Goal: Task Accomplishment & Management: Manage account settings

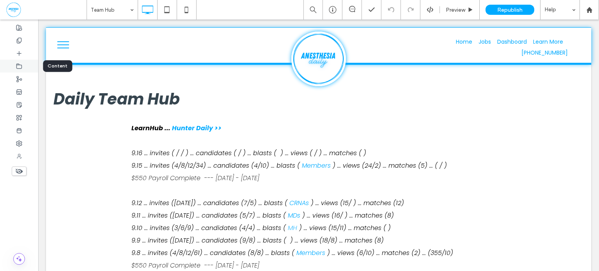
click at [17, 65] on icon at bounding box center [19, 66] width 6 height 6
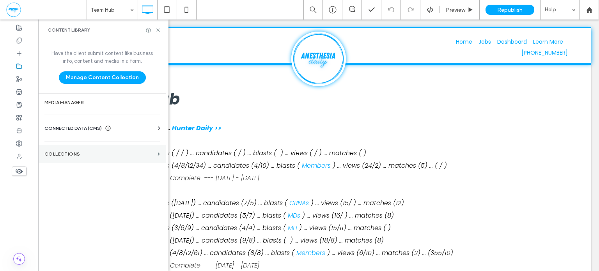
click at [83, 157] on section "Collections" at bounding box center [102, 154] width 128 height 18
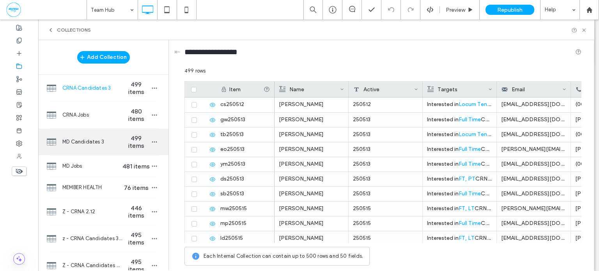
click at [100, 146] on span "MD Candidates 3" at bounding box center [92, 142] width 60 height 8
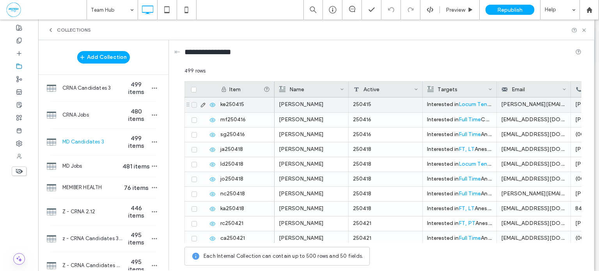
click at [302, 101] on div "[PERSON_NAME]" at bounding box center [311, 105] width 65 height 14
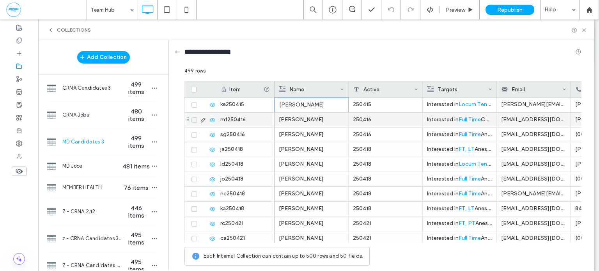
click at [318, 119] on div "[PERSON_NAME]" at bounding box center [311, 120] width 65 height 14
click at [194, 119] on icon at bounding box center [194, 120] width 3 height 2
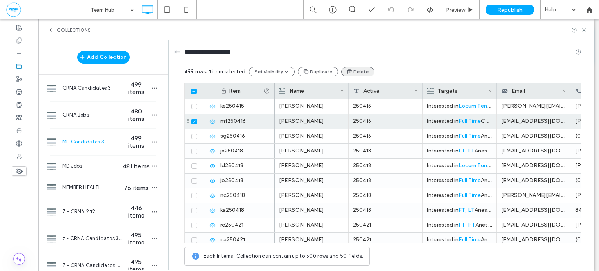
click at [320, 72] on button "Duplicate" at bounding box center [318, 71] width 40 height 9
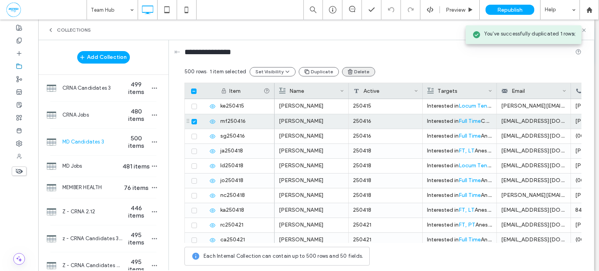
click at [352, 73] on button "Delete" at bounding box center [358, 71] width 33 height 9
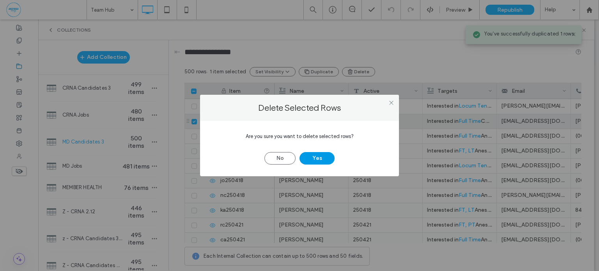
click at [327, 157] on button "Yes" at bounding box center [317, 158] width 35 height 12
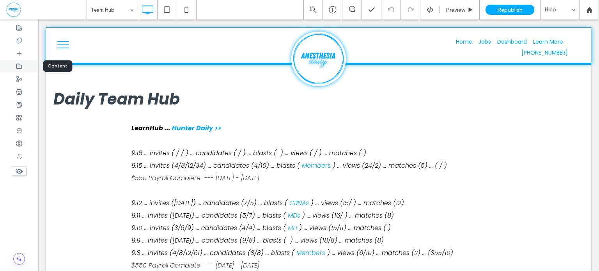
click at [17, 67] on icon at bounding box center [19, 66] width 6 height 6
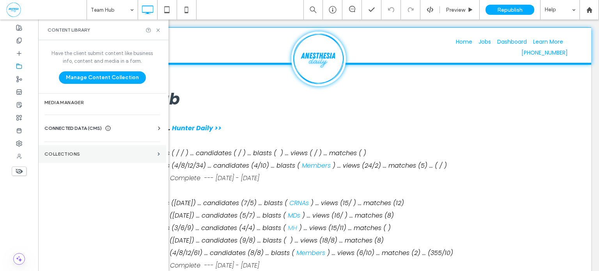
click at [96, 156] on section "Collections" at bounding box center [102, 154] width 128 height 18
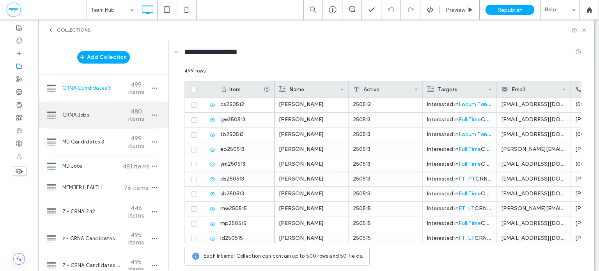
click at [105, 124] on div "CRNA Jobs 480 items" at bounding box center [103, 115] width 130 height 27
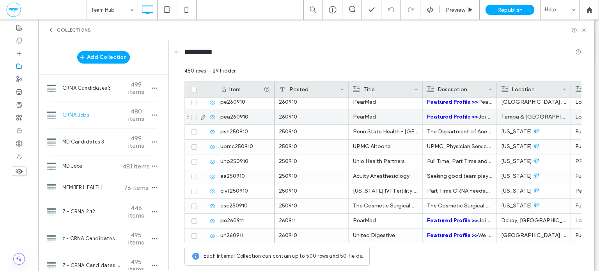
scroll to position [6207, 0]
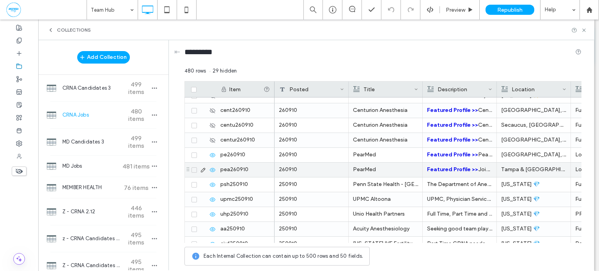
click at [196, 168] on span at bounding box center [194, 169] width 5 height 5
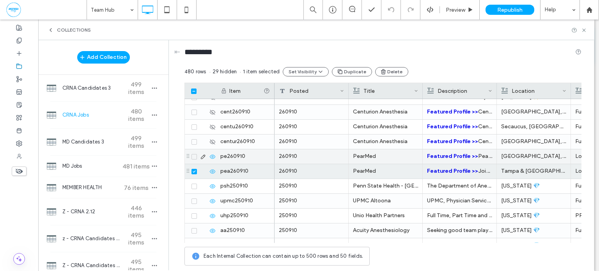
click at [194, 157] on icon at bounding box center [194, 157] width 3 height 2
click at [194, 143] on icon at bounding box center [194, 142] width 3 height 2
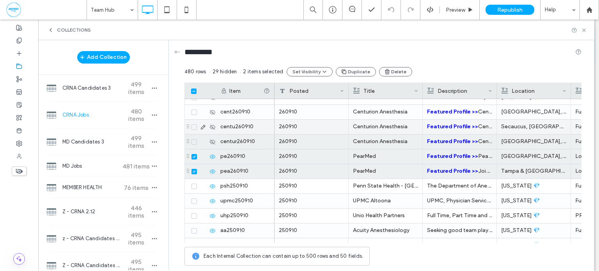
scroll to position [6150, 0]
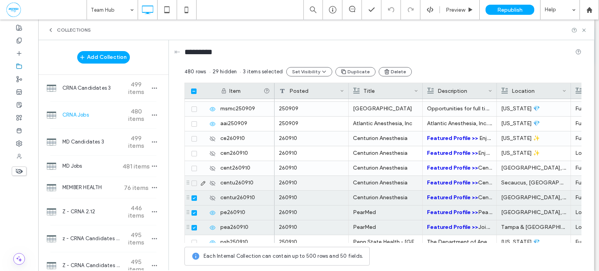
click at [193, 183] on icon at bounding box center [194, 183] width 3 height 2
click at [192, 166] on span at bounding box center [194, 168] width 5 height 5
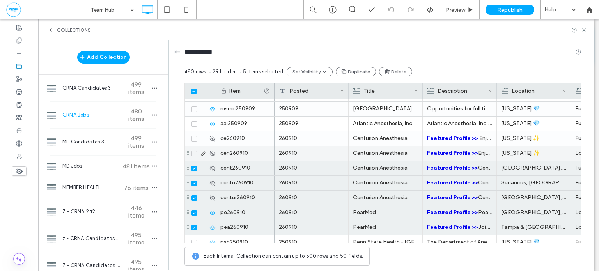
click at [194, 153] on icon at bounding box center [194, 154] width 3 height 2
click at [194, 136] on span at bounding box center [194, 138] width 5 height 5
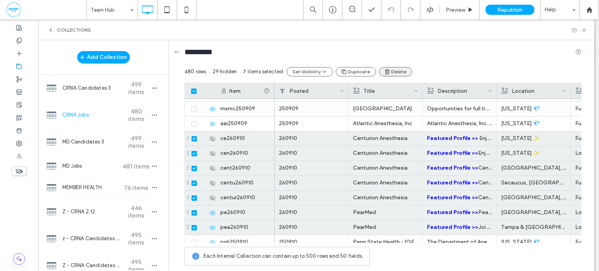
click at [388, 73] on button "Delete" at bounding box center [395, 71] width 33 height 9
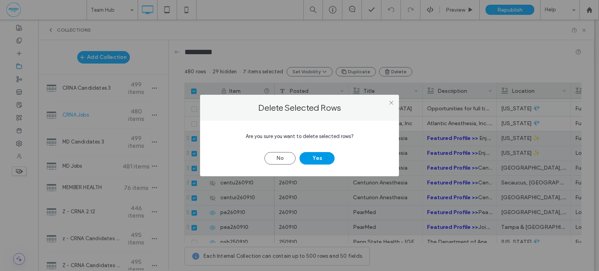
click at [319, 158] on button "Yes" at bounding box center [317, 158] width 35 height 12
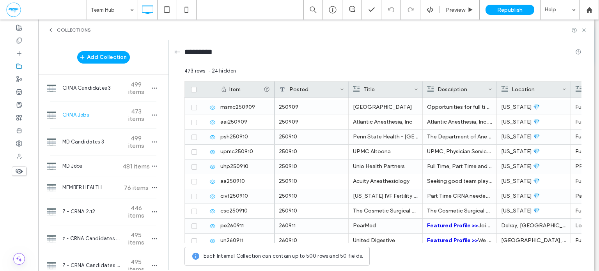
click at [123, 166] on span "481 items" at bounding box center [136, 166] width 27 height 7
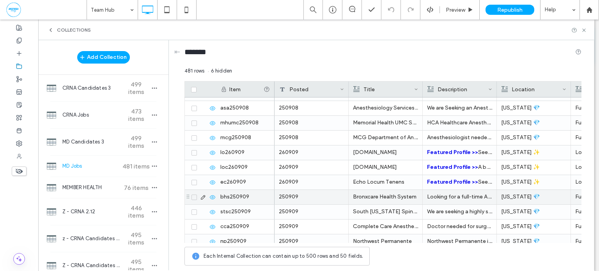
scroll to position [6363, 0]
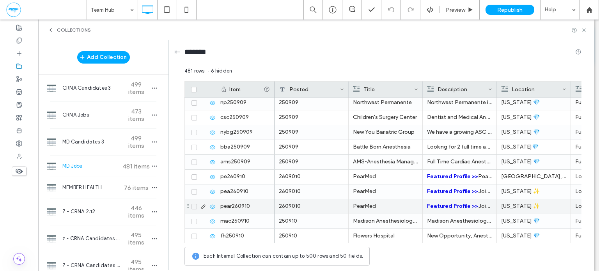
click at [194, 206] on icon at bounding box center [194, 207] width 3 height 2
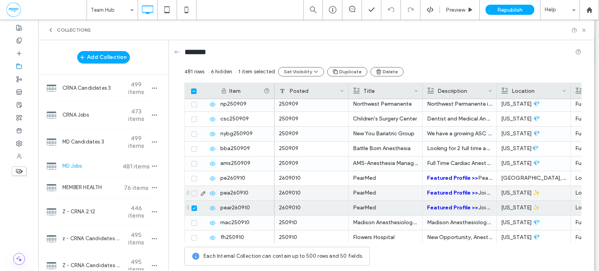
click at [193, 191] on span at bounding box center [194, 193] width 5 height 5
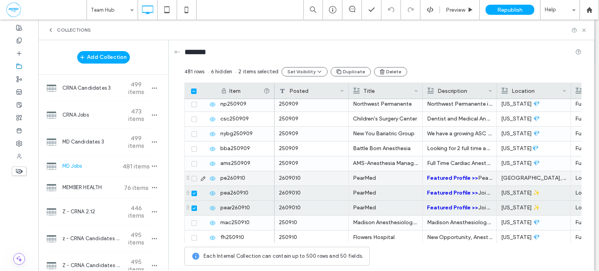
click at [196, 178] on span at bounding box center [194, 178] width 5 height 5
click at [391, 73] on button "Delete" at bounding box center [390, 71] width 33 height 9
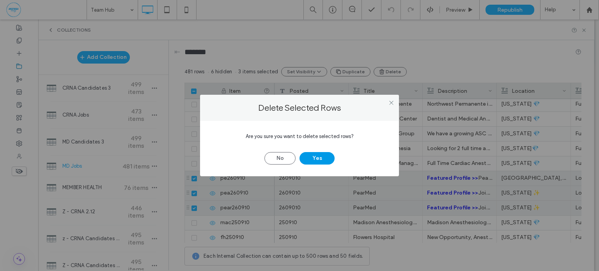
click at [323, 155] on button "Yes" at bounding box center [317, 158] width 35 height 12
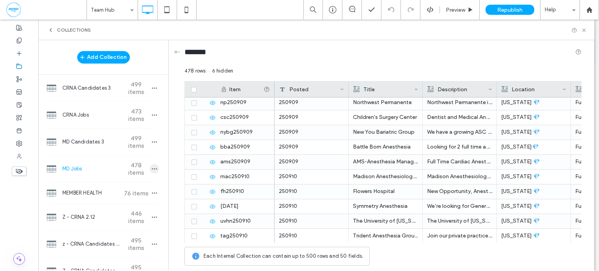
click at [152, 170] on icon "button" at bounding box center [154, 169] width 6 height 6
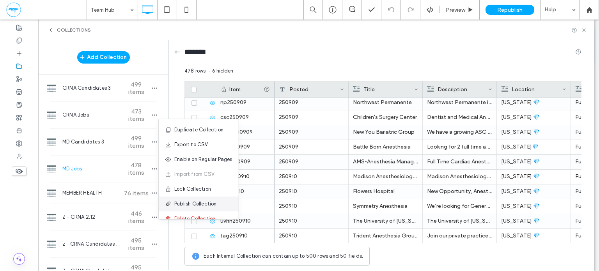
click at [199, 201] on span "Publish Collection" at bounding box center [195, 204] width 43 height 8
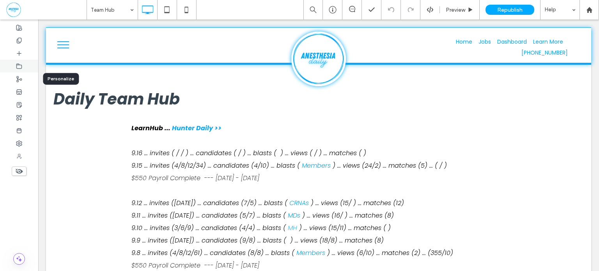
click at [23, 65] on div at bounding box center [19, 66] width 38 height 13
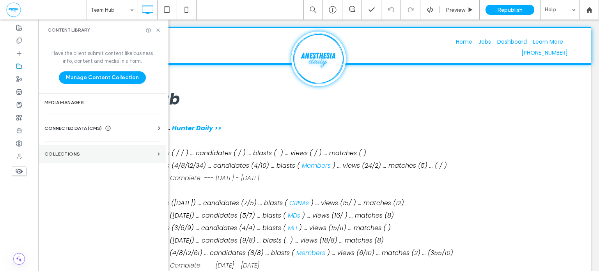
click at [95, 160] on section "Collections" at bounding box center [102, 154] width 128 height 18
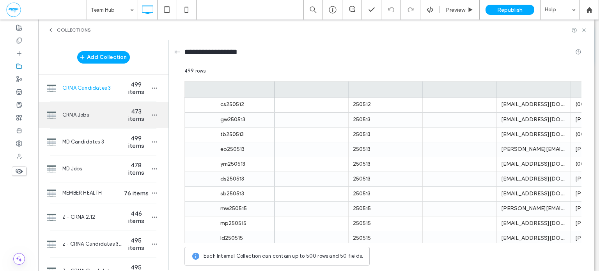
click at [110, 117] on span "CRNA Jobs" at bounding box center [92, 115] width 60 height 8
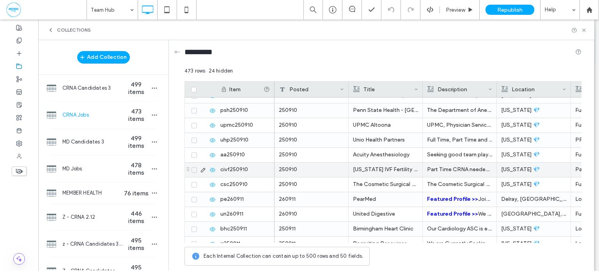
scroll to position [6173, 0]
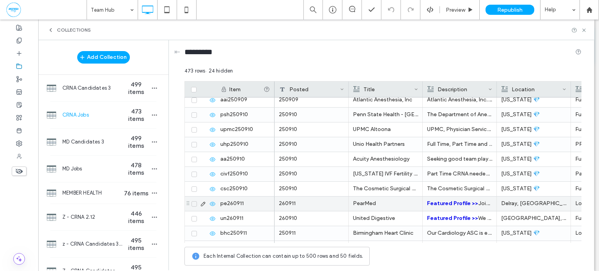
click at [194, 205] on icon at bounding box center [194, 204] width 3 height 2
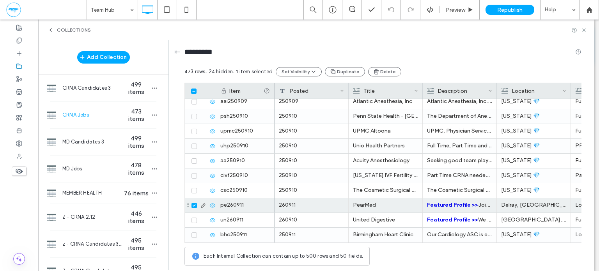
scroll to position [6241, 0]
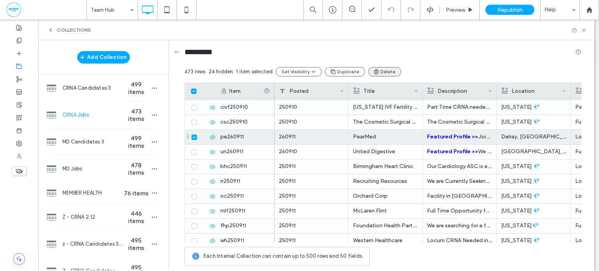
click at [384, 73] on button "Delete" at bounding box center [384, 71] width 33 height 9
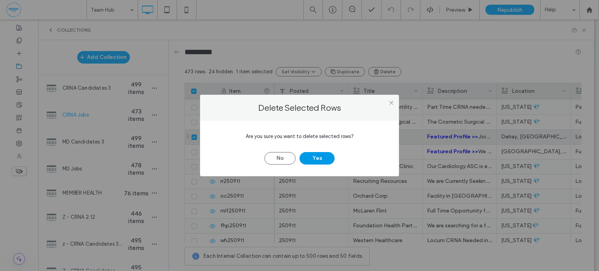
click at [321, 156] on button "Yes" at bounding box center [317, 158] width 35 height 12
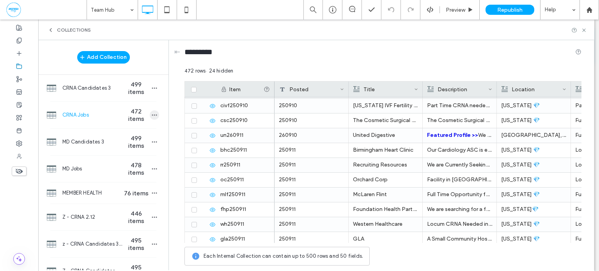
click at [151, 116] on icon "button" at bounding box center [154, 115] width 6 height 6
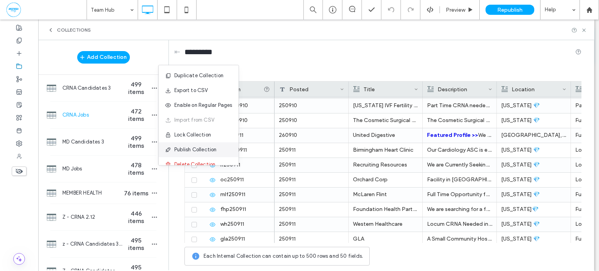
click at [192, 147] on span "Publish Collection" at bounding box center [195, 150] width 43 height 8
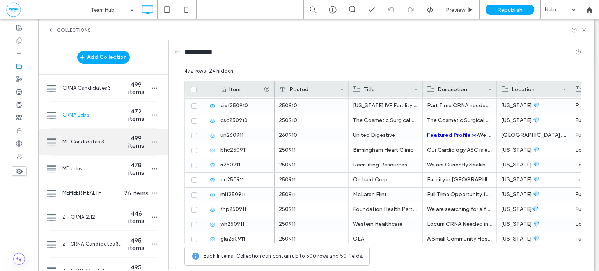
click at [107, 137] on div "MD Candidates 3 499 items" at bounding box center [103, 142] width 130 height 27
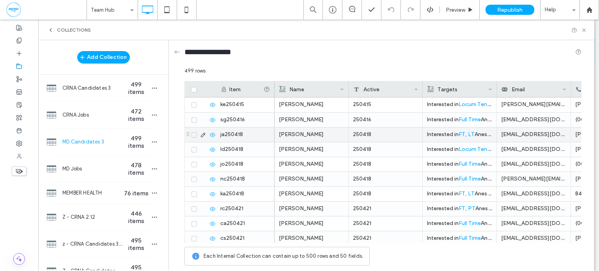
click at [316, 137] on p "Joseph AbuRahma" at bounding box center [311, 135] width 65 height 14
click at [193, 134] on icon at bounding box center [194, 135] width 3 height 2
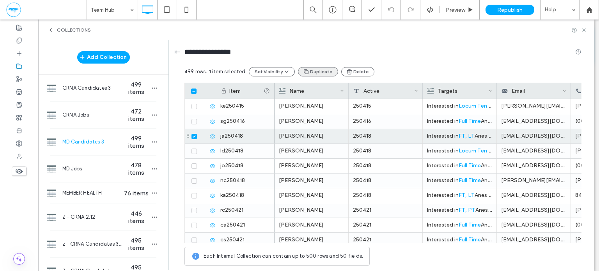
click at [322, 70] on button "Duplicate" at bounding box center [318, 71] width 40 height 9
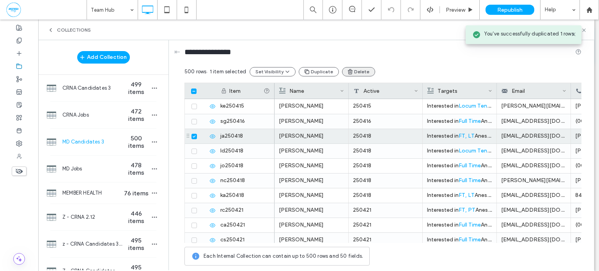
click at [355, 73] on button "Delete" at bounding box center [358, 71] width 33 height 9
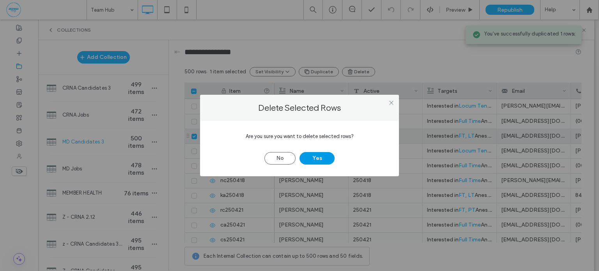
click at [314, 156] on button "Yes" at bounding box center [317, 158] width 35 height 12
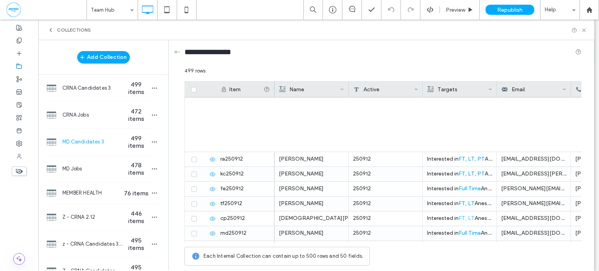
scroll to position [7267, 0]
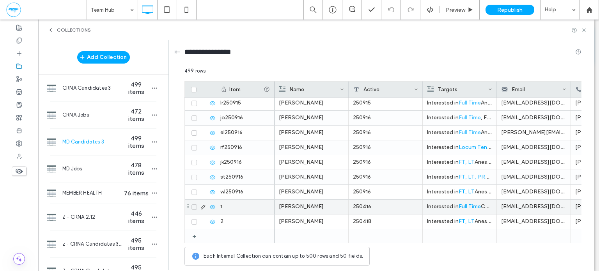
click at [391, 206] on div "250416" at bounding box center [386, 207] width 74 height 14
click at [391, 196] on textarea "******" at bounding box center [391, 196] width 86 height 23
type textarea "******"
click at [458, 208] on div "250917" at bounding box center [460, 207] width 65 height 14
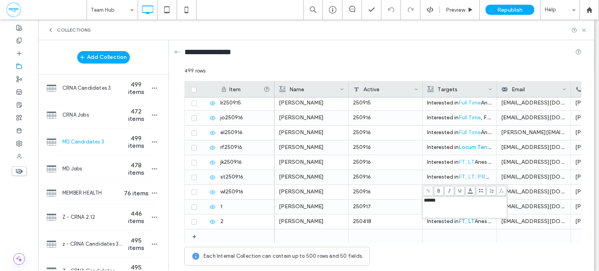
click at [442, 206] on div "******" at bounding box center [465, 208] width 82 height 20
click at [435, 202] on span "******" at bounding box center [430, 200] width 12 height 5
click at [458, 201] on span "**********" at bounding box center [497, 203] width 146 height 11
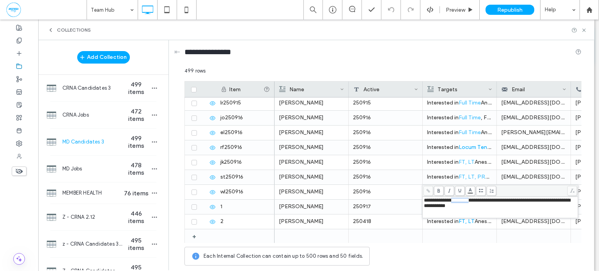
drag, startPoint x: 458, startPoint y: 201, endPoint x: 466, endPoint y: 201, distance: 7.8
click at [466, 201] on span "**********" at bounding box center [497, 203] width 146 height 11
click at [468, 190] on body ".wqwq-1{fill:#231f20;} .cls-1q, .cls-2q { fill-rule: evenodd; } .cls-2q { fill:…" at bounding box center [299, 135] width 599 height 271
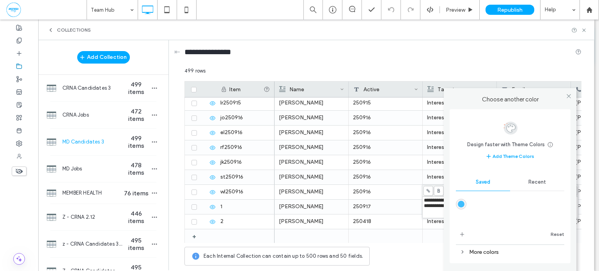
click at [460, 203] on div "rgba(0,170,255,0.75)" at bounding box center [461, 204] width 7 height 7
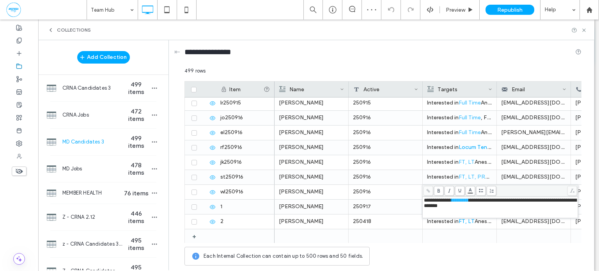
click at [525, 201] on span "**********" at bounding box center [501, 203] width 154 height 11
click at [470, 191] on body ".wqwq-1{fill:#231f20;} .cls-1q, .cls-2q { fill-rule: evenodd; } .cls-2q { fill:…" at bounding box center [299, 135] width 599 height 271
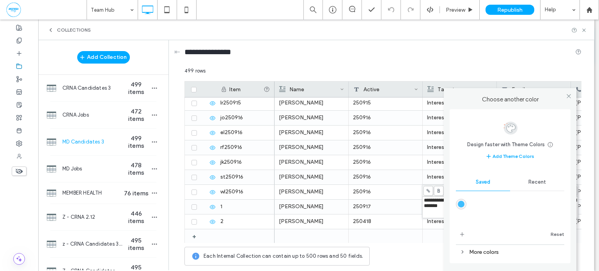
click at [460, 202] on div "rgba(0,170,255,0.75)" at bounding box center [461, 204] width 7 height 7
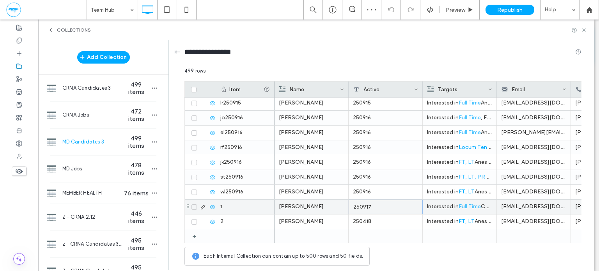
copy div "**********"
type input "********"
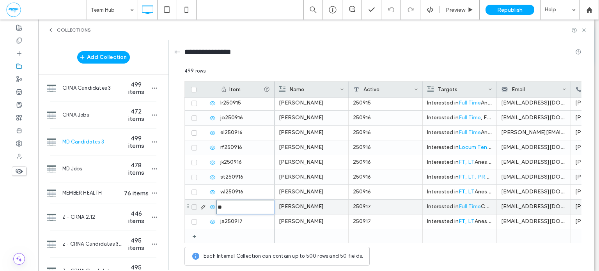
type input "********"
click at [151, 143] on icon "button" at bounding box center [154, 142] width 6 height 6
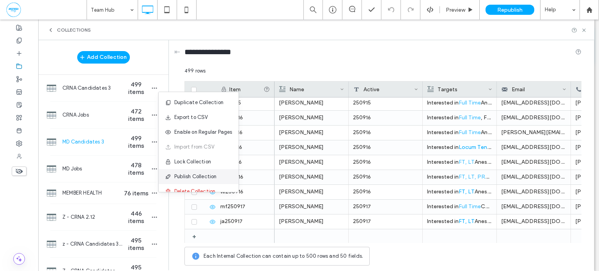
click at [204, 175] on span "Publish Collection" at bounding box center [195, 177] width 43 height 8
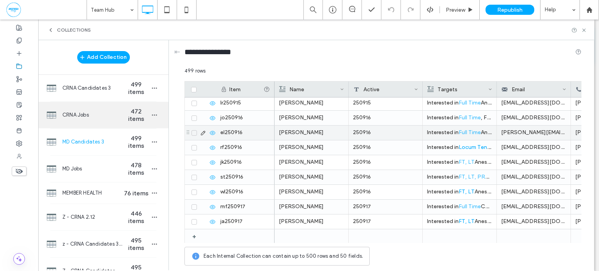
click at [103, 113] on span "CRNA Jobs" at bounding box center [92, 115] width 60 height 8
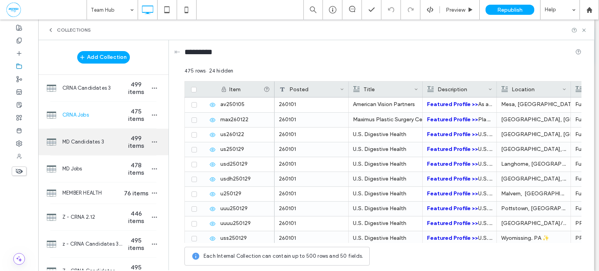
click at [102, 139] on span "MD Candidates 3" at bounding box center [92, 142] width 60 height 8
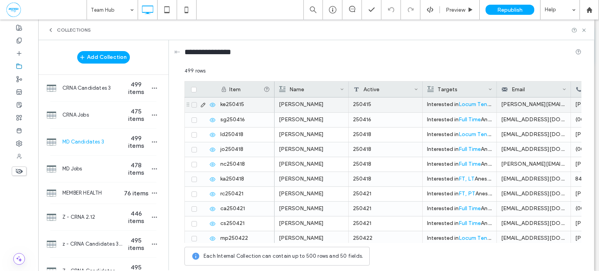
click at [308, 108] on div "[PERSON_NAME]" at bounding box center [311, 105] width 65 height 14
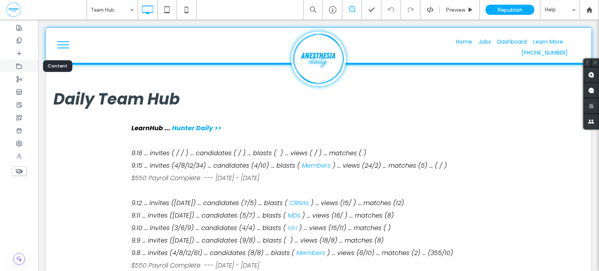
click at [19, 66] on icon at bounding box center [19, 66] width 6 height 6
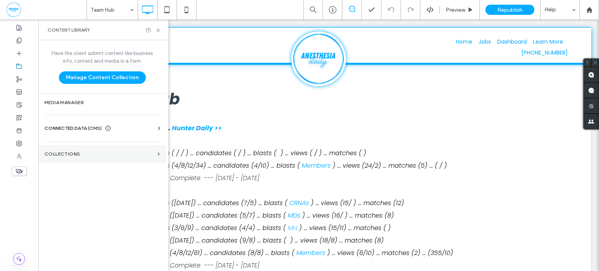
click at [76, 153] on label "Collections" at bounding box center [99, 153] width 110 height 5
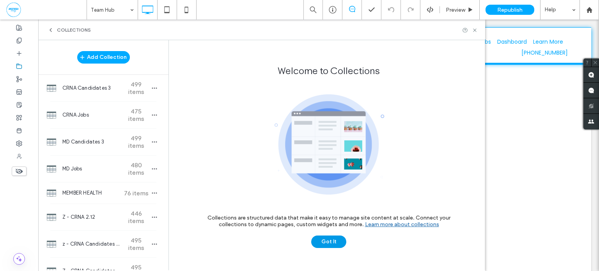
click at [326, 243] on button "Got It" at bounding box center [328, 242] width 35 height 12
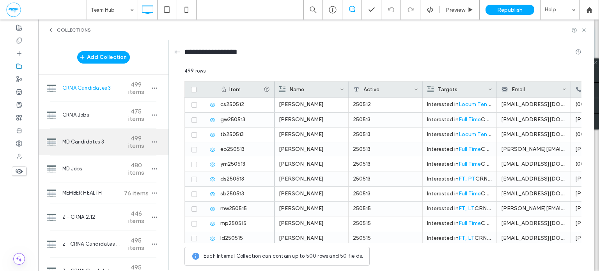
click at [123, 146] on span "499 items" at bounding box center [136, 142] width 27 height 15
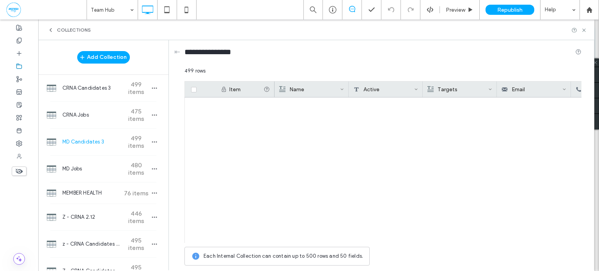
scroll to position [6576, 0]
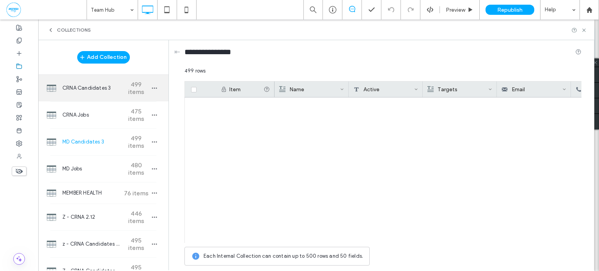
click at [104, 87] on span "CRNA Candidates 3" at bounding box center [91, 88] width 58 height 8
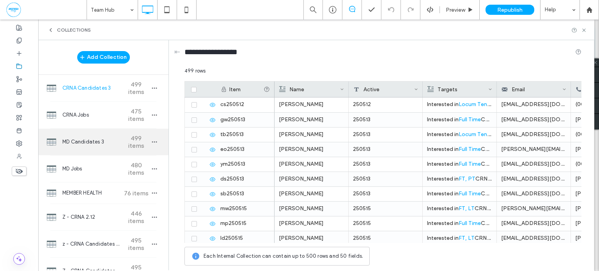
click at [112, 144] on span "MD Candidates 3" at bounding box center [91, 142] width 58 height 8
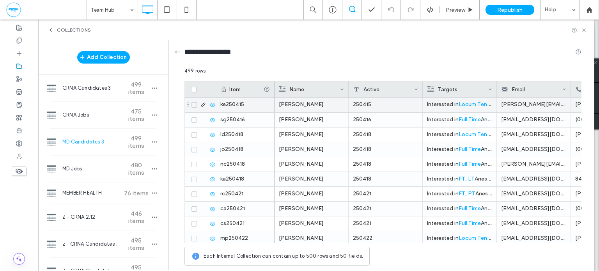
click at [311, 106] on div "[PERSON_NAME]" at bounding box center [311, 105] width 65 height 14
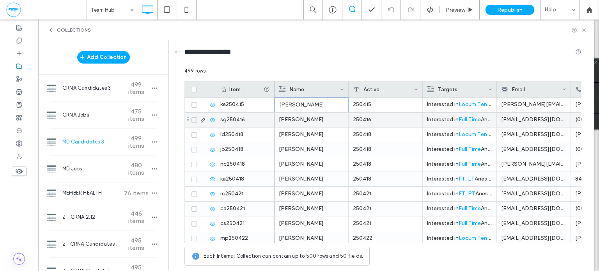
click at [302, 122] on div "[PERSON_NAME]" at bounding box center [311, 120] width 65 height 14
click at [194, 120] on icon at bounding box center [194, 120] width 3 height 2
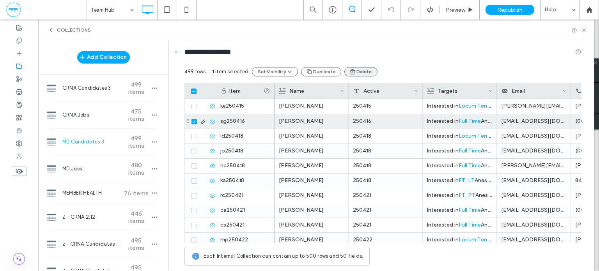
click at [326, 71] on button "Duplicate" at bounding box center [321, 71] width 40 height 9
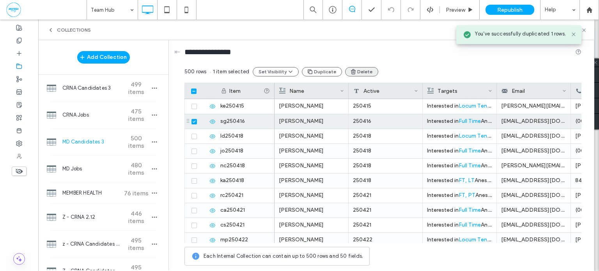
click at [364, 73] on button "Delete" at bounding box center [361, 71] width 33 height 9
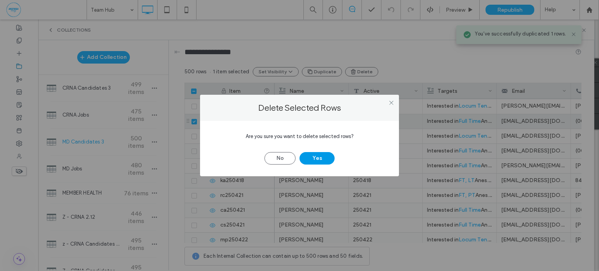
click at [321, 156] on button "Yes" at bounding box center [317, 158] width 35 height 12
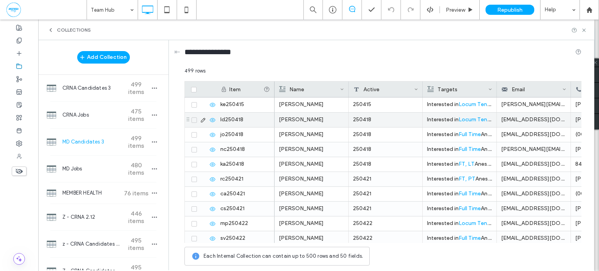
click at [323, 119] on div "[PERSON_NAME]" at bounding box center [311, 120] width 65 height 14
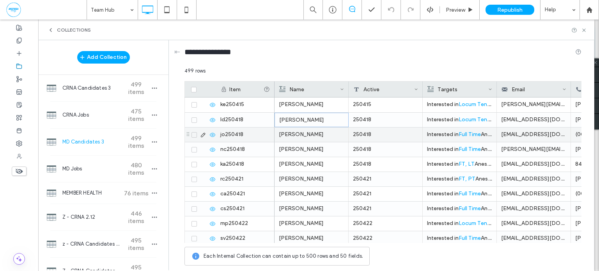
click at [302, 134] on div "John Ostrowski" at bounding box center [311, 135] width 65 height 14
click at [194, 134] on icon at bounding box center [194, 135] width 3 height 2
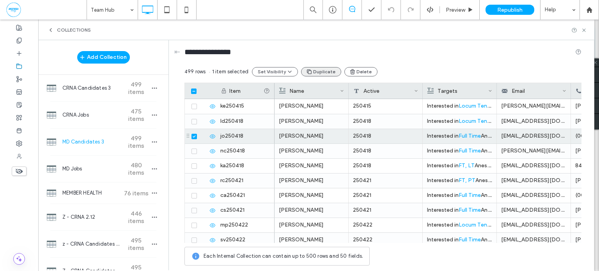
click at [329, 69] on button "Duplicate" at bounding box center [321, 71] width 40 height 9
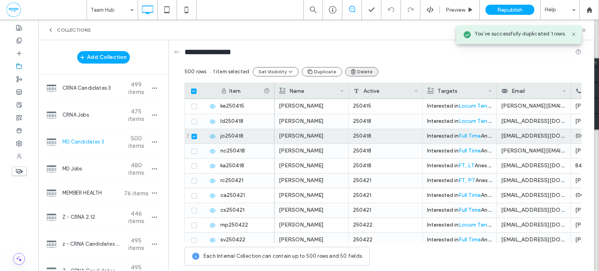
click at [357, 72] on button "Delete" at bounding box center [361, 71] width 33 height 9
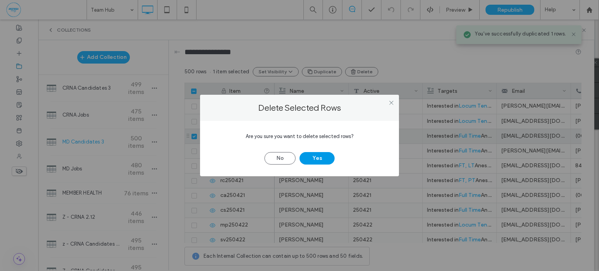
click at [321, 158] on button "Yes" at bounding box center [317, 158] width 35 height 12
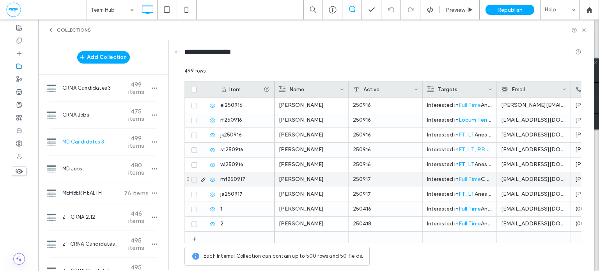
scroll to position [7267, 0]
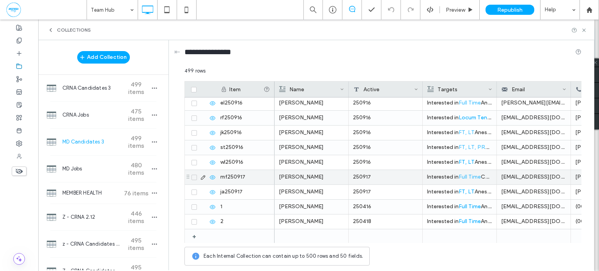
click at [386, 176] on div "250917" at bounding box center [386, 177] width 74 height 14
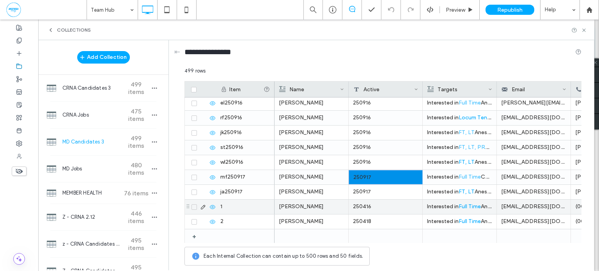
click at [379, 204] on div "250416" at bounding box center [386, 207] width 74 height 14
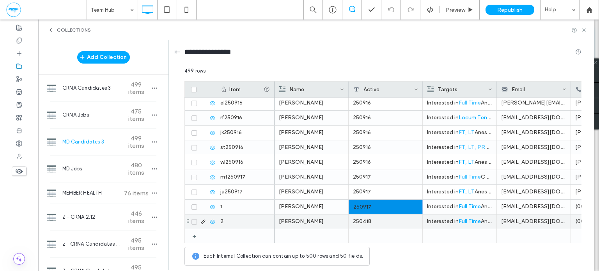
click at [379, 217] on div "250418" at bounding box center [386, 222] width 74 height 14
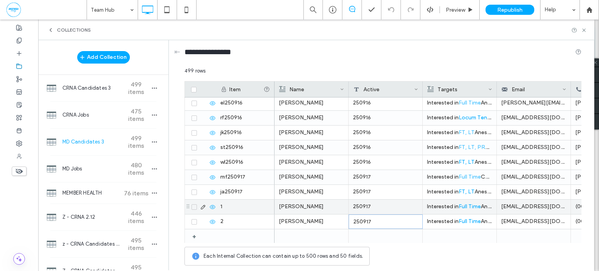
click at [252, 206] on div "1" at bounding box center [245, 207] width 59 height 14
type input "********"
click at [151, 143] on icon "button" at bounding box center [154, 142] width 6 height 6
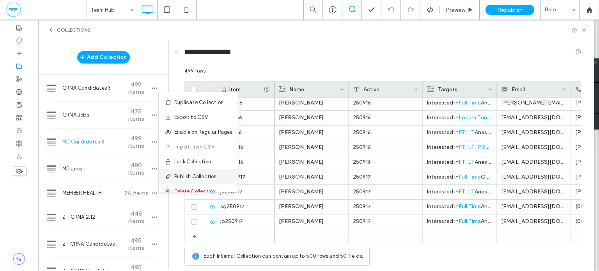
click at [204, 176] on span "Publish Collection" at bounding box center [195, 177] width 43 height 8
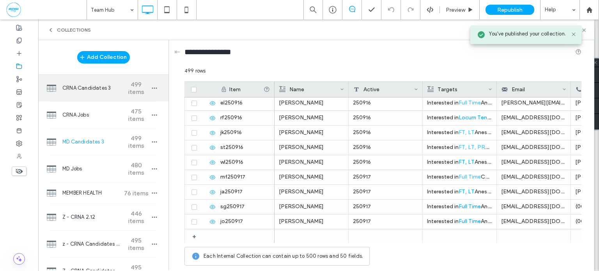
click at [110, 88] on span "CRNA Candidates 3" at bounding box center [91, 88] width 58 height 8
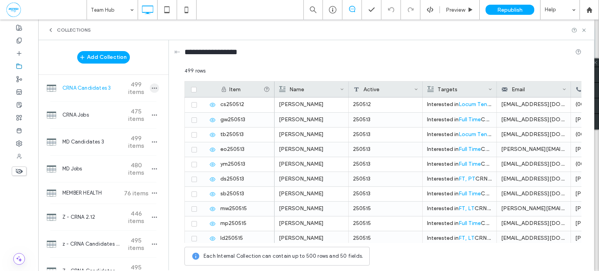
click at [151, 89] on icon "button" at bounding box center [154, 88] width 6 height 6
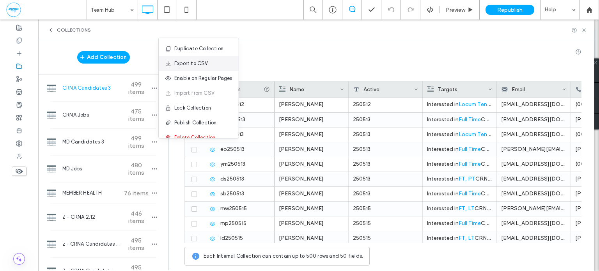
click at [208, 66] on div "Export to CSV" at bounding box center [199, 63] width 80 height 15
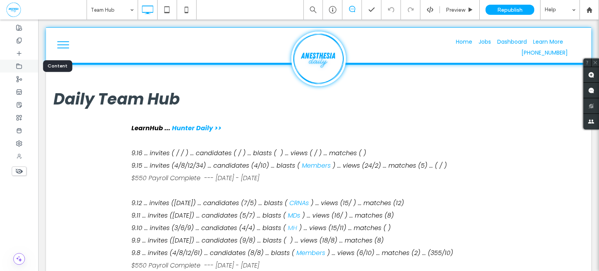
click at [19, 67] on icon at bounding box center [19, 66] width 6 height 6
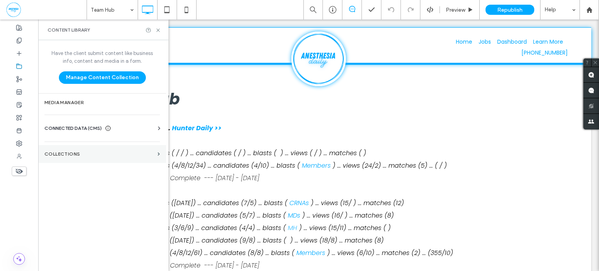
click at [92, 152] on label "Collections" at bounding box center [99, 153] width 110 height 5
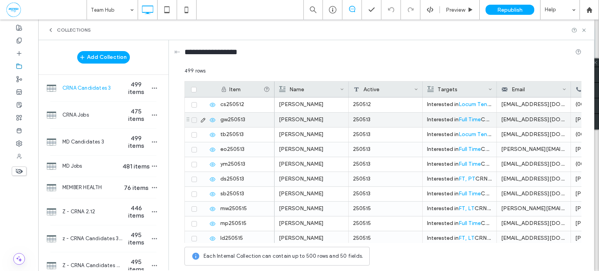
click at [192, 121] on span at bounding box center [194, 119] width 5 height 5
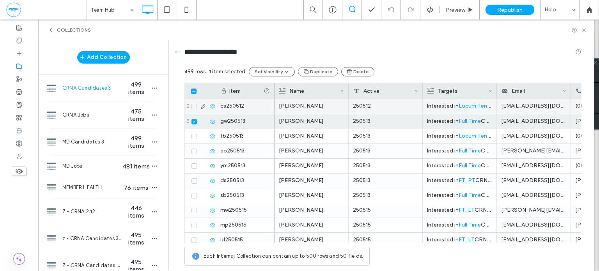
click at [194, 105] on icon at bounding box center [194, 106] width 3 height 2
click at [355, 70] on button "Delete" at bounding box center [361, 71] width 33 height 9
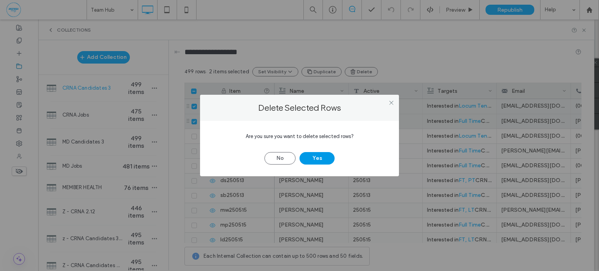
click at [329, 156] on button "Yes" at bounding box center [317, 158] width 35 height 12
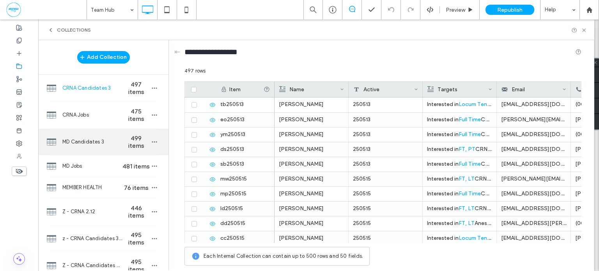
click at [123, 148] on span "499 items" at bounding box center [136, 142] width 27 height 15
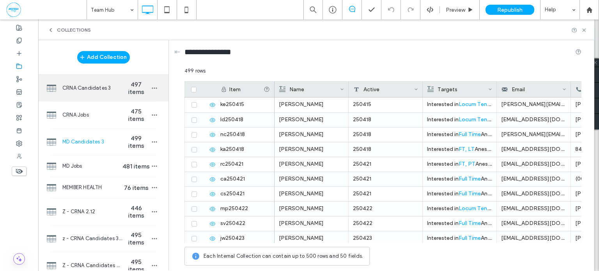
click at [90, 91] on span "CRNA Candidates 3" at bounding box center [92, 88] width 60 height 8
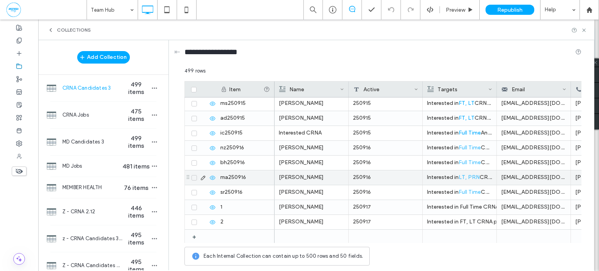
scroll to position [7267, 0]
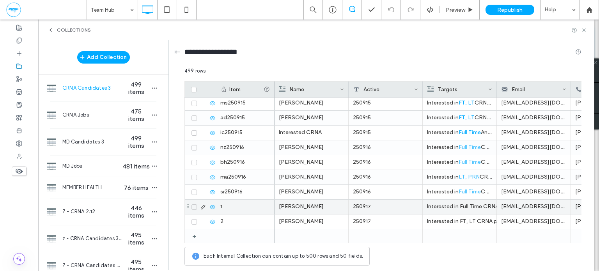
click at [448, 205] on div "Interested in Full Time CRNA positions in [GEOGRAPHIC_DATA], [GEOGRAPHIC_DATA].…" at bounding box center [459, 207] width 65 height 14
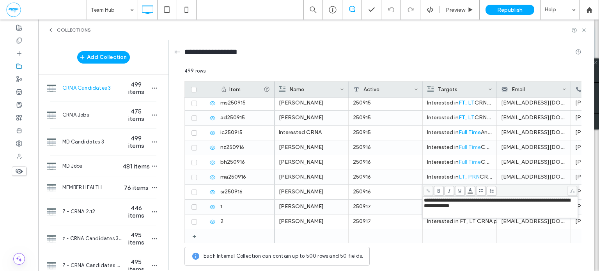
click at [457, 201] on span "**********" at bounding box center [497, 203] width 146 height 11
drag, startPoint x: 457, startPoint y: 201, endPoint x: 473, endPoint y: 194, distance: 17.6
click at [472, 198] on span "**********" at bounding box center [497, 203] width 146 height 11
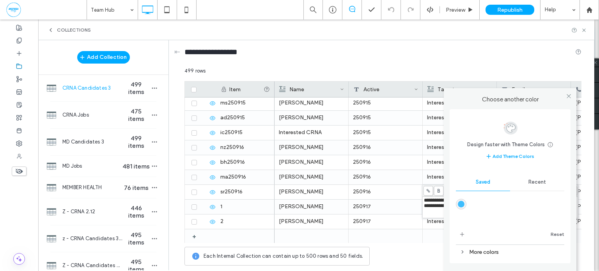
click at [471, 188] on body ".wqwq-1{fill:#231f20;} .cls-1q, .cls-2q { fill-rule: evenodd; } .cls-2q { fill:…" at bounding box center [299, 135] width 599 height 271
click at [461, 204] on div "rgba(0,170,255,0.75)" at bounding box center [461, 204] width 7 height 7
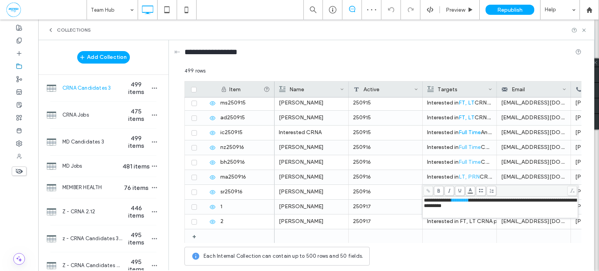
click at [523, 202] on span "**********" at bounding box center [501, 203] width 154 height 11
drag, startPoint x: 523, startPoint y: 202, endPoint x: 532, endPoint y: 202, distance: 8.6
click at [532, 202] on span "**********" at bounding box center [501, 203] width 154 height 11
click at [470, 192] on body ".wqwq-1{fill:#231f20;} .cls-1q, .cls-2q { fill-rule: evenodd; } .cls-2q { fill:…" at bounding box center [299, 135] width 599 height 271
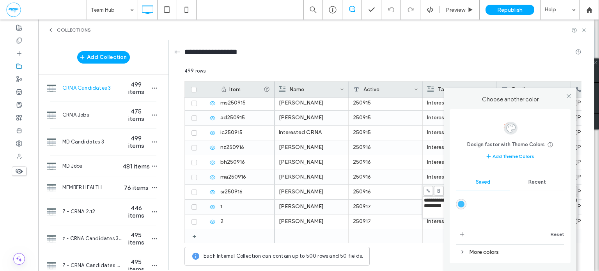
click at [461, 205] on div "rgba(0,170,255,0.75)" at bounding box center [461, 204] width 7 height 7
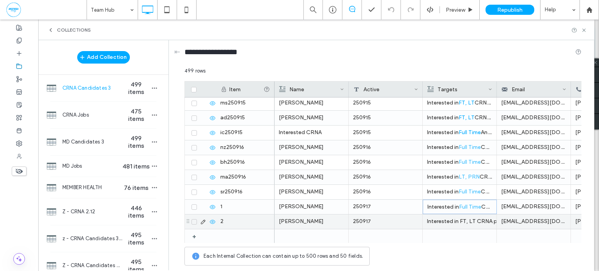
click at [475, 220] on div "Interested in FT, LT CRNA positions in [GEOGRAPHIC_DATA], [GEOGRAPHIC_DATA], [G…" at bounding box center [459, 222] width 65 height 14
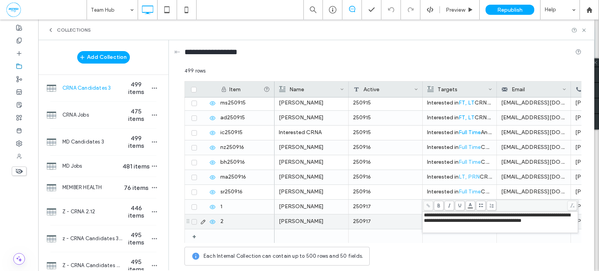
click at [458, 215] on span "**********" at bounding box center [497, 218] width 146 height 11
drag, startPoint x: 458, startPoint y: 215, endPoint x: 468, endPoint y: 210, distance: 11.9
click at [465, 214] on span "**********" at bounding box center [497, 218] width 146 height 11
click at [472, 204] on body ".wqwq-1{fill:#231f20;} .cls-1q, .cls-2q { fill-rule: evenodd; } .cls-2q { fill:…" at bounding box center [299, 135] width 599 height 271
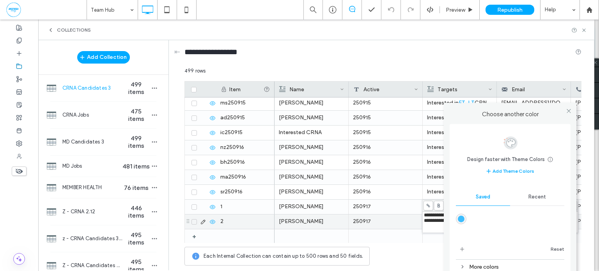
click at [461, 219] on div "rgba(0,170,255,0.75)" at bounding box center [461, 219] width 7 height 7
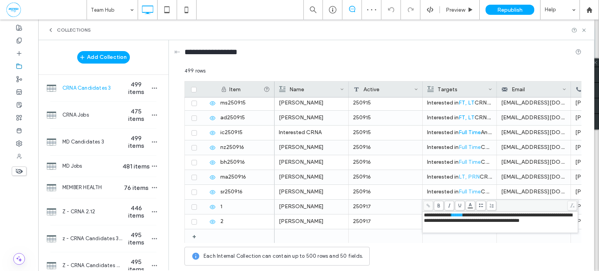
click at [516, 216] on span "**********" at bounding box center [498, 218] width 148 height 11
drag, startPoint x: 516, startPoint y: 216, endPoint x: 472, endPoint y: 221, distance: 44.4
click at [472, 221] on span "**********" at bounding box center [498, 218] width 148 height 11
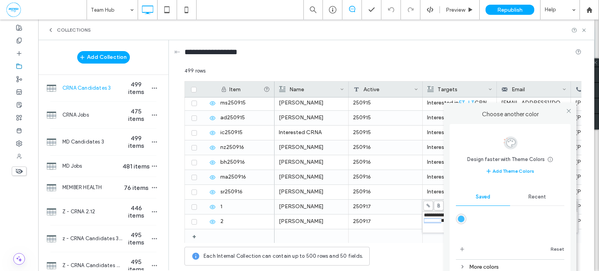
click at [471, 206] on body ".wqwq-1{fill:#231f20;} .cls-1q, .cls-2q { fill-rule: evenodd; } .cls-2q { fill:…" at bounding box center [299, 135] width 599 height 271
click at [461, 218] on div "rgba(0,170,255,0.75)" at bounding box center [461, 219] width 7 height 7
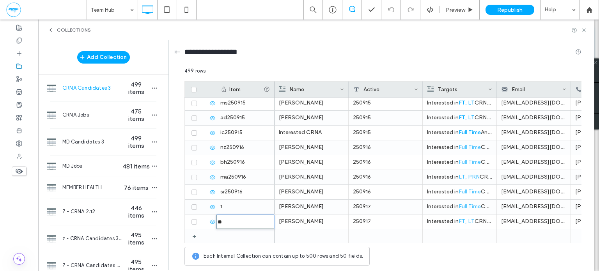
type input "********"
click at [151, 87] on icon "button" at bounding box center [154, 88] width 6 height 6
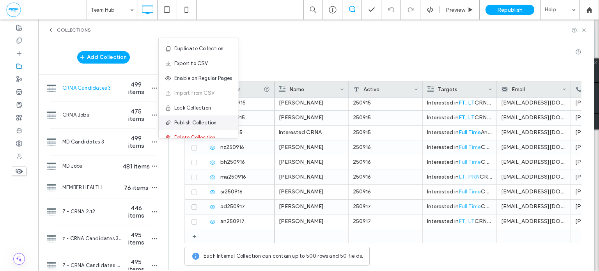
click at [192, 119] on span "Publish Collection" at bounding box center [195, 123] width 43 height 8
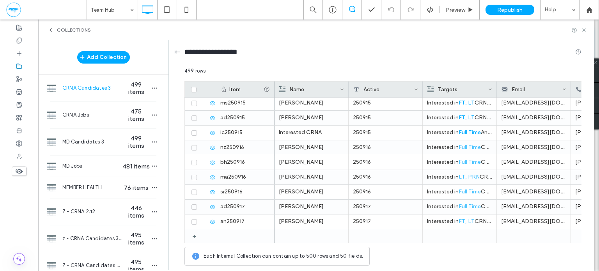
drag, startPoint x: 91, startPoint y: 116, endPoint x: 99, endPoint y: 100, distance: 17.8
click at [91, 116] on span "CRNA Jobs" at bounding box center [92, 115] width 60 height 8
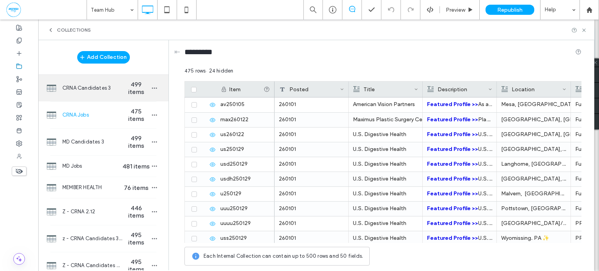
click at [104, 89] on span "CRNA Candidates 3" at bounding box center [92, 88] width 60 height 8
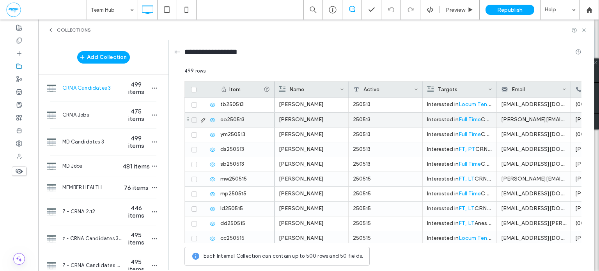
click at [194, 119] on icon at bounding box center [194, 120] width 3 height 2
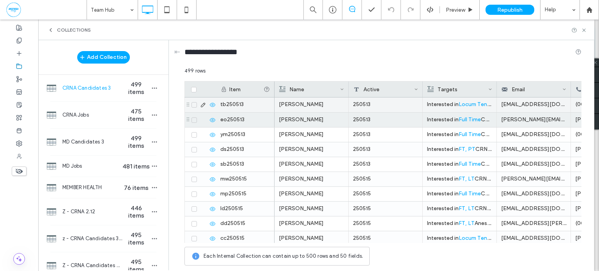
click at [193, 104] on span at bounding box center [194, 104] width 5 height 5
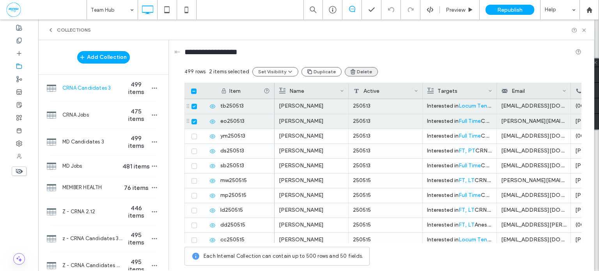
click at [361, 73] on button "Delete" at bounding box center [361, 71] width 33 height 9
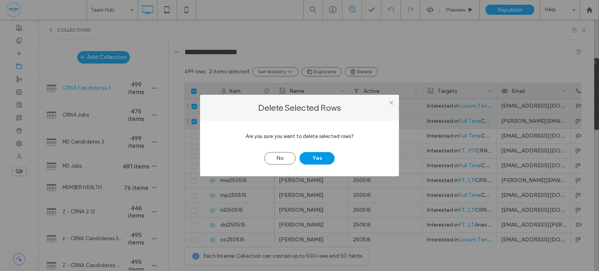
click at [318, 156] on button "Yes" at bounding box center [317, 158] width 35 height 12
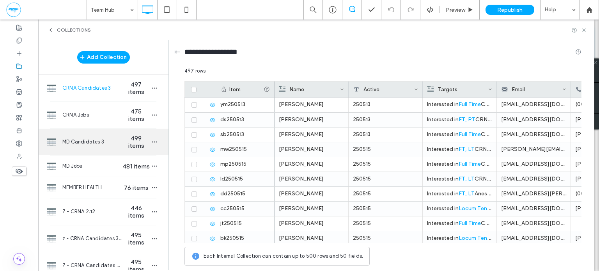
click at [116, 139] on span "MD Candidates 3" at bounding box center [92, 142] width 60 height 8
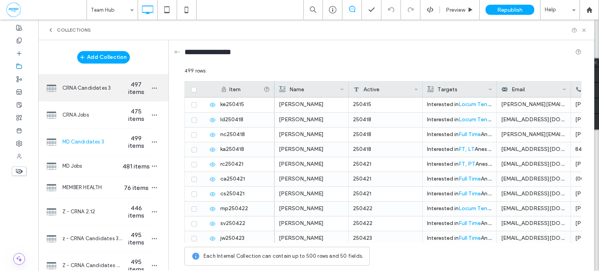
click at [123, 91] on span "497 items" at bounding box center [136, 88] width 27 height 15
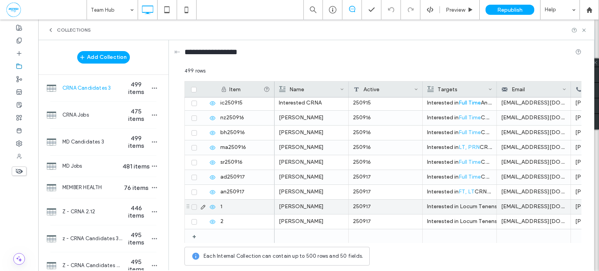
click at [473, 203] on div "Interested in Locum Tenens CRNA positions in [US_STATE]. Reach out with matchin…" at bounding box center [459, 207] width 65 height 14
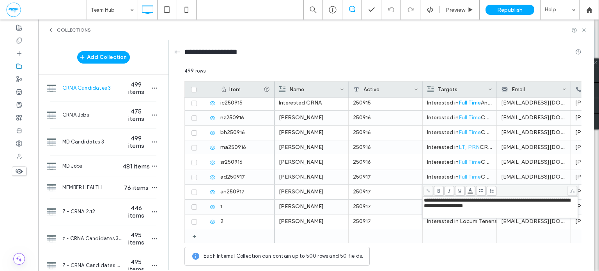
click at [464, 202] on span "**********" at bounding box center [497, 203] width 146 height 11
drag, startPoint x: 464, startPoint y: 202, endPoint x: 474, endPoint y: 201, distance: 9.9
click at [474, 201] on span "**********" at bounding box center [497, 203] width 146 height 11
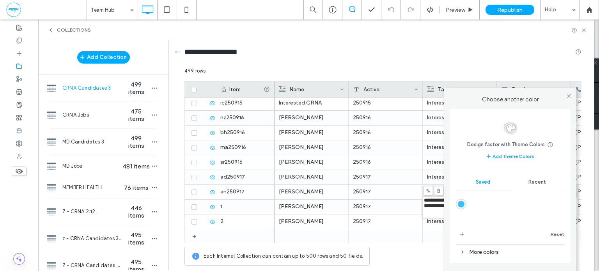
click at [469, 191] on body ".wqwq-1{fill:#231f20;} .cls-1q, .cls-2q { fill-rule: evenodd; } .cls-2q { fill:…" at bounding box center [299, 135] width 599 height 271
click at [463, 207] on div "rgba(0,170,255,0.75)" at bounding box center [461, 204] width 7 height 7
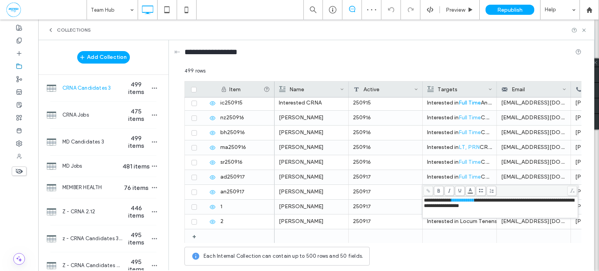
click at [537, 201] on span "**********" at bounding box center [499, 203] width 150 height 11
drag, startPoint x: 537, startPoint y: 201, endPoint x: 547, endPoint y: 201, distance: 9.8
click at [547, 201] on span "**********" at bounding box center [499, 203] width 150 height 11
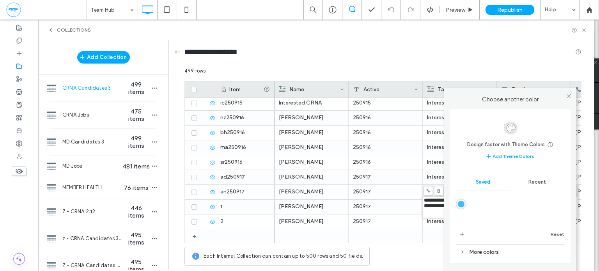
click at [471, 190] on body ".wqwq-1{fill:#231f20;} .cls-1q, .cls-2q { fill-rule: evenodd; } .cls-2q { fill:…" at bounding box center [299, 135] width 599 height 271
click at [463, 204] on div "rgba(0,170,255,0.75)" at bounding box center [461, 204] width 7 height 7
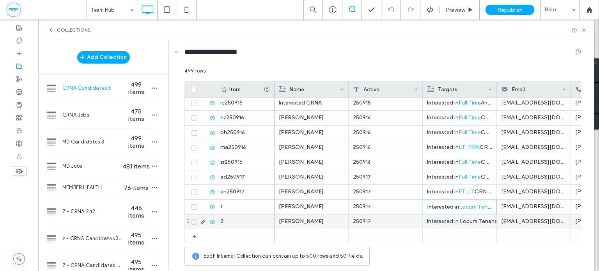
click at [474, 223] on div "Interested in Locum Tenens CRNA positions in [GEOGRAPHIC_DATA], [GEOGRAPHIC_DAT…" at bounding box center [459, 222] width 65 height 14
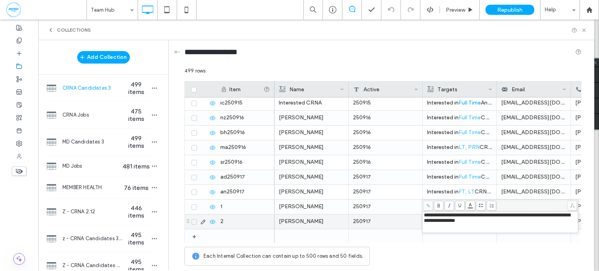
click at [457, 215] on span "**********" at bounding box center [497, 218] width 146 height 11
drag, startPoint x: 457, startPoint y: 215, endPoint x: 483, endPoint y: 216, distance: 26.2
click at [483, 216] on span "**********" at bounding box center [497, 218] width 146 height 11
click at [481, 216] on span "**********" at bounding box center [497, 218] width 146 height 11
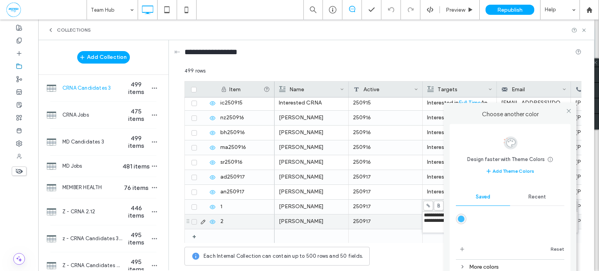
click at [470, 205] on body ".wqwq-1{fill:#231f20;} .cls-1q, .cls-2q { fill-rule: evenodd; } .cls-2q { fill:…" at bounding box center [299, 135] width 599 height 271
click at [462, 217] on div "rgba(0,170,255,0.75)" at bounding box center [461, 219] width 7 height 7
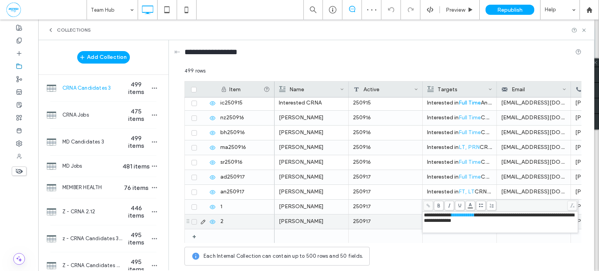
click at [536, 216] on span "**********" at bounding box center [499, 218] width 150 height 11
click at [547, 215] on span "**********" at bounding box center [499, 218] width 150 height 11
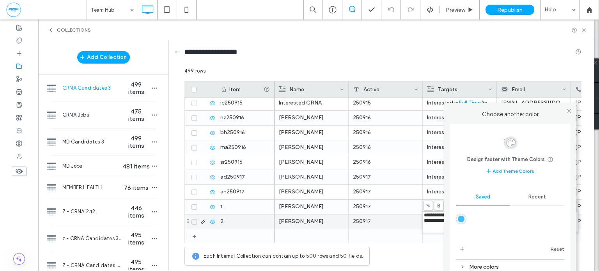
click at [470, 204] on body ".wqwq-1{fill:#231f20;} .cls-1q, .cls-2q { fill-rule: evenodd; } .cls-2q { fill:…" at bounding box center [299, 135] width 599 height 271
click at [460, 217] on div "rgba(0,170,255,0.75)" at bounding box center [461, 219] width 7 height 7
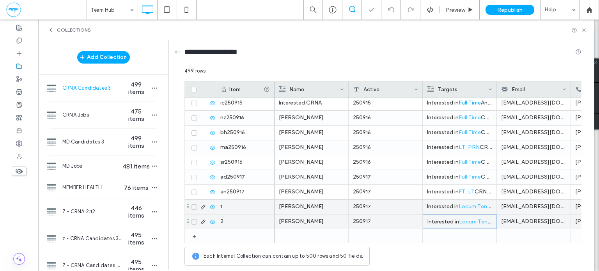
click at [390, 204] on div "250917" at bounding box center [386, 207] width 74 height 14
copy div "**********"
type input "********"
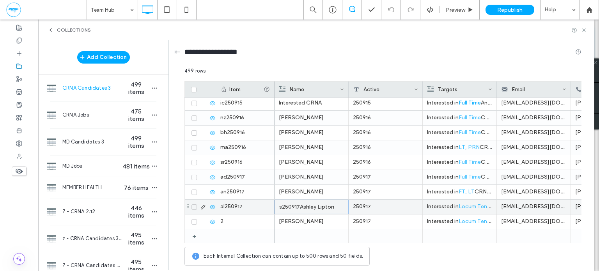
click at [333, 207] on p "s250917Ashley Lipton" at bounding box center [311, 207] width 65 height 14
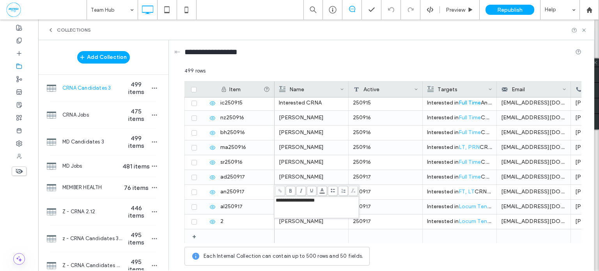
click at [295, 202] on span "**********" at bounding box center [295, 200] width 39 height 5
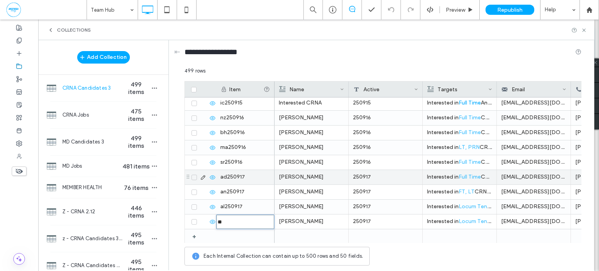
type input "********"
click at [151, 89] on icon "button" at bounding box center [154, 88] width 6 height 6
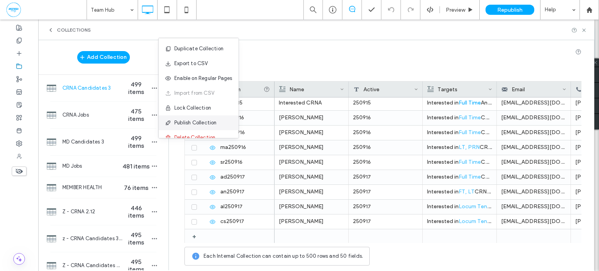
click at [195, 123] on span "Publish Collection" at bounding box center [195, 123] width 43 height 8
